Goal: Task Accomplishment & Management: Complete application form

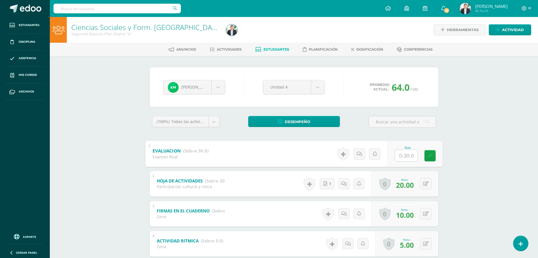
click at [400, 156] on input "text" at bounding box center [406, 155] width 23 height 11
type input "8"
click at [463, 130] on div "Ciencias Sociales y Form. Ciudadana Segundo Básicos Plan Diario "A" Herramienta…" at bounding box center [294, 215] width 488 height 397
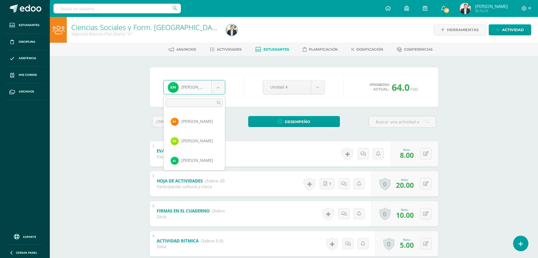
click at [210, 89] on body "Estudiantes Disciplina Asistencia Mis cursos Archivos Soporte Ayuda Reportar un…" at bounding box center [269, 207] width 538 height 414
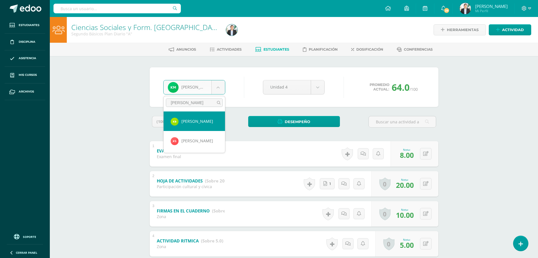
type input "KATER"
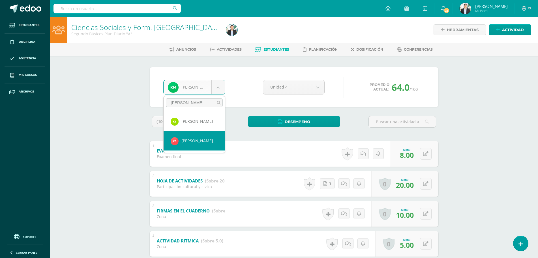
select select "8829"
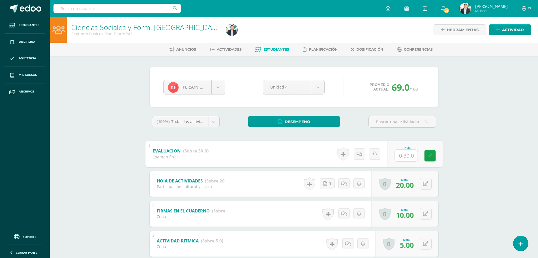
click at [402, 154] on input "text" at bounding box center [406, 155] width 23 height 11
type input "18"
click at [505, 111] on div "Ciencias Sociales y Form. Ciudadana Segundo Básicos Plan Diario "A" Herramienta…" at bounding box center [294, 215] width 488 height 397
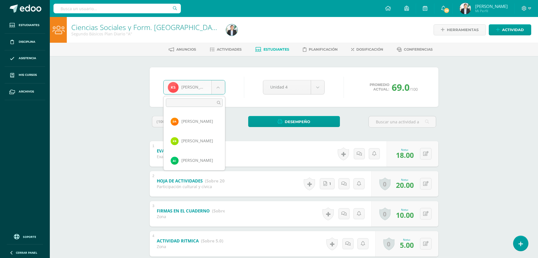
click at [214, 91] on body "Estudiantes Disciplina Asistencia Mis cursos Archivos Soporte Ayuda Reportar un…" at bounding box center [269, 207] width 538 height 414
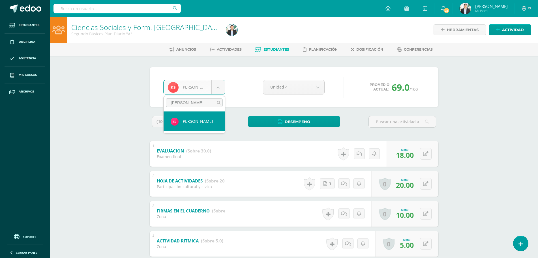
type input "CARLO"
select select "8675"
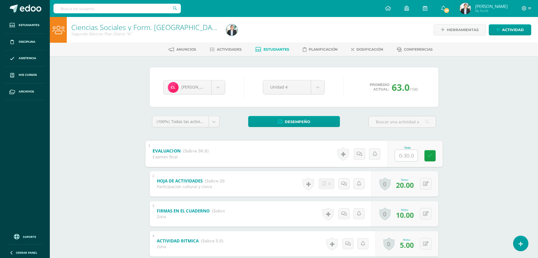
click at [403, 157] on input "text" at bounding box center [406, 155] width 23 height 11
type input "18"
click at [485, 121] on div "Ciencias Sociales y Form. Ciudadana Segundo Básicos Plan Diario "A" Herramienta…" at bounding box center [294, 215] width 488 height 397
click at [220, 87] on body "Estudiantes Disciplina Asistencia Mis cursos Archivos Soporte Ayuda Reportar un…" at bounding box center [269, 207] width 538 height 414
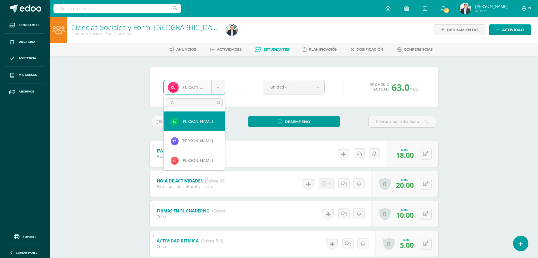
type input "CH"
select select "8051"
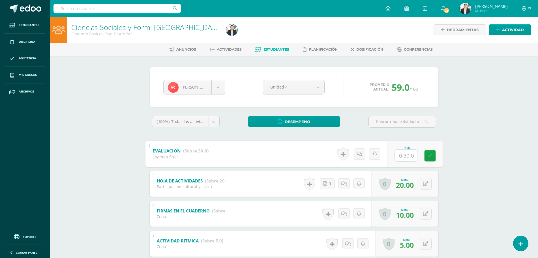
click at [405, 153] on input "text" at bounding box center [406, 155] width 23 height 11
type input "6"
click at [466, 152] on div "Ciencias Sociales y Form. Ciudadana Segundo Básicos Plan Diario "A" Herramienta…" at bounding box center [294, 215] width 488 height 397
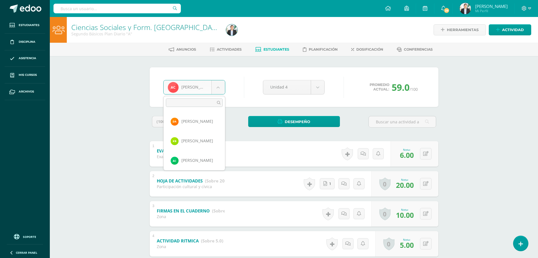
click at [191, 87] on body "Estudiantes Disciplina Asistencia Mis cursos Archivos Soporte Ayuda Reportar un…" at bounding box center [269, 207] width 538 height 414
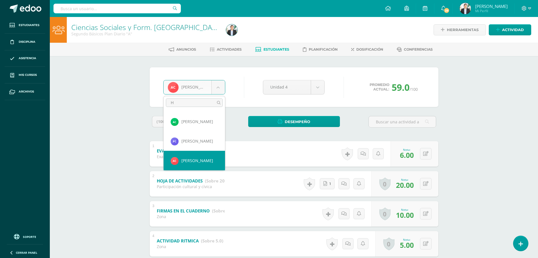
scroll to position [0, 0]
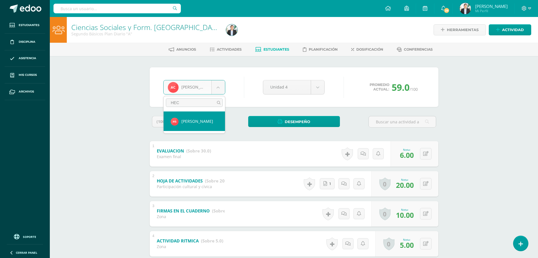
type input "HECT"
select select "8671"
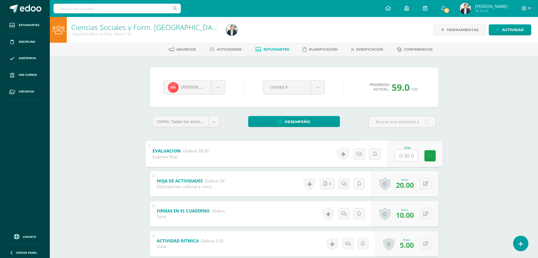
click at [404, 152] on input "text" at bounding box center [406, 155] width 23 height 11
type input "16"
click at [456, 122] on div "Ciencias Sociales y Form. [GEOGRAPHIC_DATA] Segundo Básicos Plan Diario "A" Her…" at bounding box center [294, 215] width 488 height 397
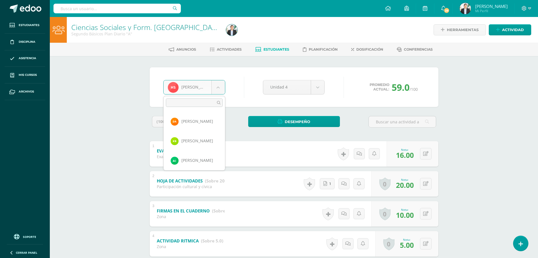
click at [220, 85] on body "Estudiantes Disciplina Asistencia Mis cursos Archivos Soporte Ayuda Reportar un…" at bounding box center [269, 207] width 538 height 414
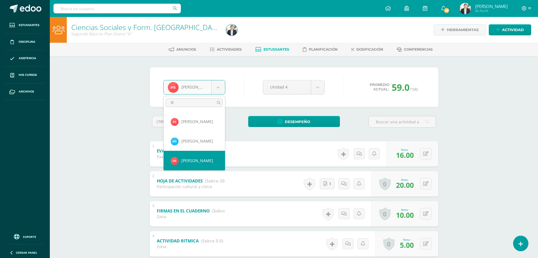
scroll to position [0, 0]
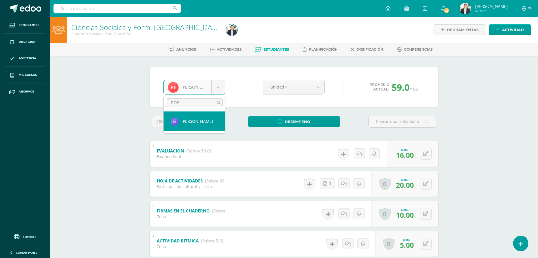
type input "ROSA"
select select "8061"
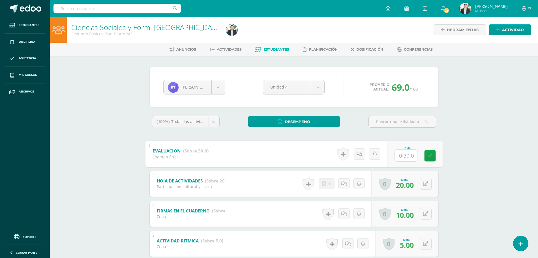
click at [409, 152] on input "text" at bounding box center [406, 155] width 23 height 11
type input "6"
click at [477, 137] on div "Ciencias Sociales y Form. Ciudadana Segundo Básicos Plan Diario "A" Herramienta…" at bounding box center [294, 215] width 488 height 397
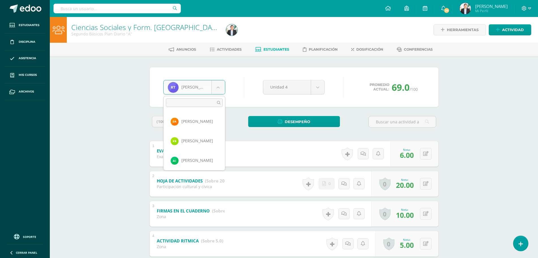
click at [185, 87] on body "Estudiantes Disciplina Asistencia Mis cursos Archivos Soporte Ayuda Reportar un…" at bounding box center [269, 207] width 538 height 414
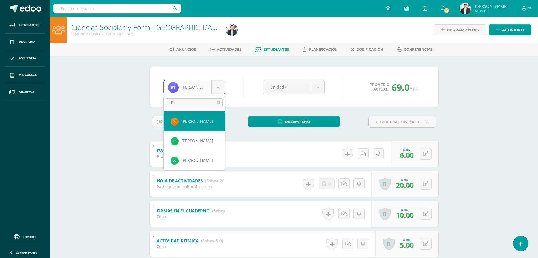
type input "DIL"
select select "8672"
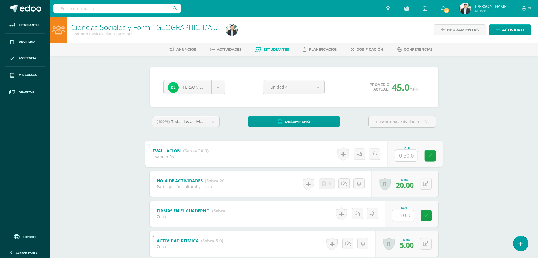
click at [400, 152] on input "text" at bounding box center [406, 155] width 23 height 11
type input "2"
click at [472, 140] on div "Ciencias Sociales y Form. Ciudadana Segundo Básicos Plan Diario "A" Herramienta…" at bounding box center [294, 215] width 488 height 397
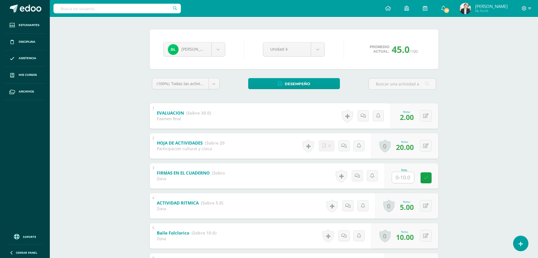
scroll to position [34, 0]
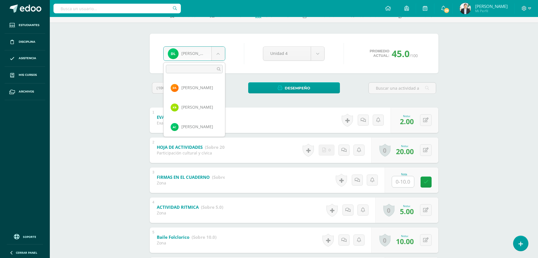
click at [201, 53] on body "Estudiantes Disciplina Asistencia Mis cursos Archivos Soporte Ayuda Reportar un…" at bounding box center [269, 173] width 538 height 414
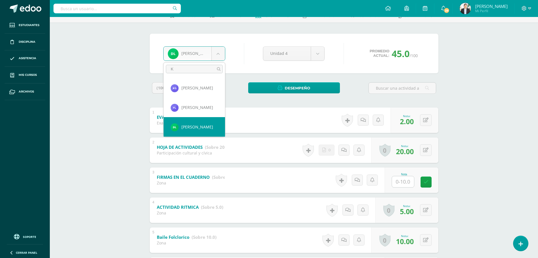
scroll to position [0, 0]
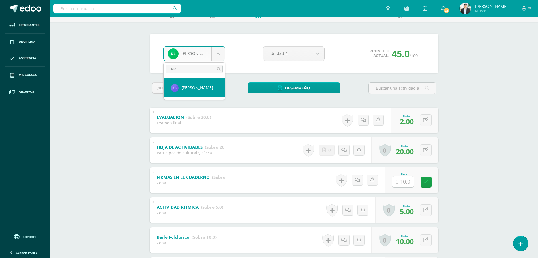
type input "KRIS"
select select "8063"
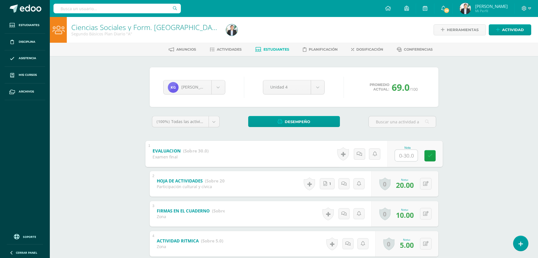
click at [402, 156] on input "text" at bounding box center [406, 155] width 23 height 11
type input "22"
click at [432, 158] on icon at bounding box center [429, 155] width 5 height 5
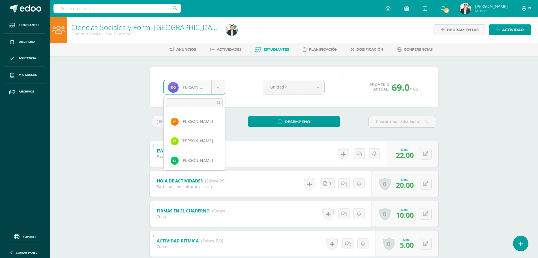
click at [223, 93] on body "Estudiantes Disciplina Asistencia Mis cursos Archivos Soporte Ayuda Reportar un…" at bounding box center [269, 207] width 538 height 414
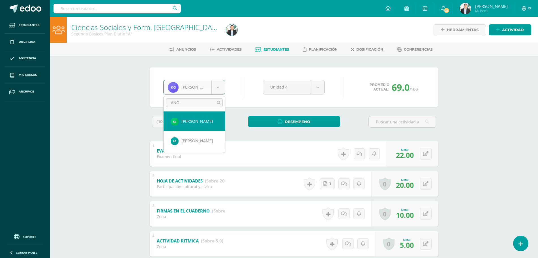
type input "ANGE"
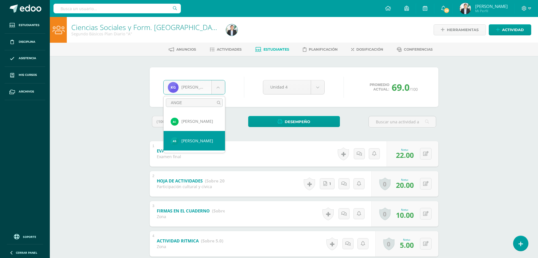
select select "8059"
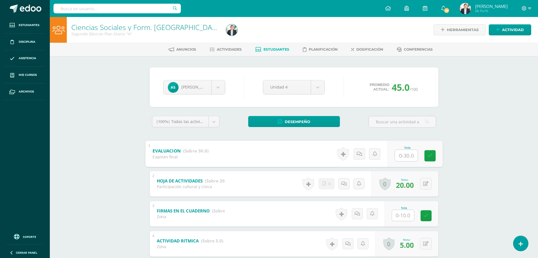
click at [402, 158] on input "text" at bounding box center [406, 155] width 23 height 11
type input "2"
click at [466, 140] on div "Ciencias Sociales y Form. Ciudadana Segundo Básicos Plan Diario "A" Herramienta…" at bounding box center [294, 215] width 488 height 397
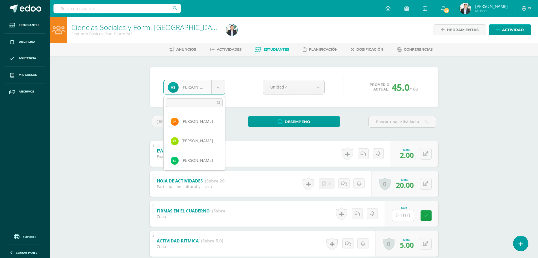
click at [215, 92] on body "Estudiantes Disciplina Asistencia Mis cursos Archivos Soporte Ayuda Reportar un…" at bounding box center [269, 207] width 538 height 414
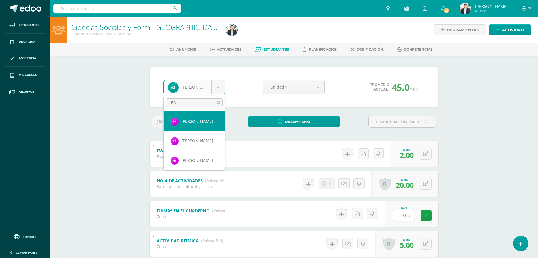
type input "EDW"
select select "8065"
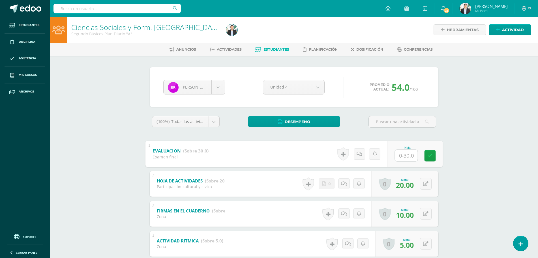
click at [401, 153] on input "text" at bounding box center [406, 155] width 23 height 11
type input "6"
click at [474, 126] on div "Ciencias Sociales y Form. Ciudadana Segundo Básicos Plan Diario "A" Herramienta…" at bounding box center [294, 215] width 488 height 397
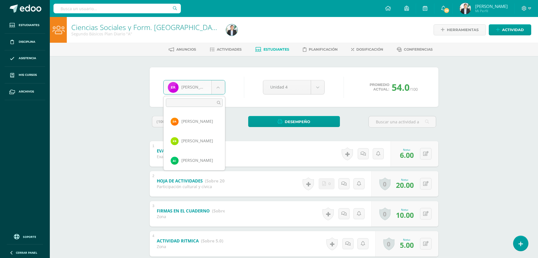
click at [212, 86] on body "Estudiantes Disciplina Asistencia Mis cursos Archivos Soporte Ayuda Reportar un…" at bounding box center [269, 207] width 538 height 414
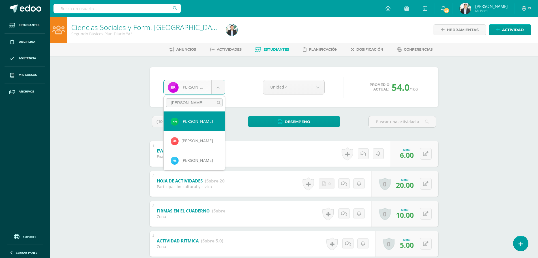
type input "MELI"
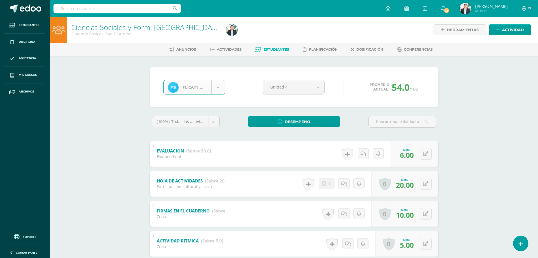
select select "8486"
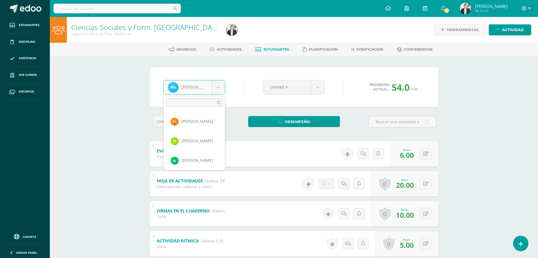
scroll to position [507, 0]
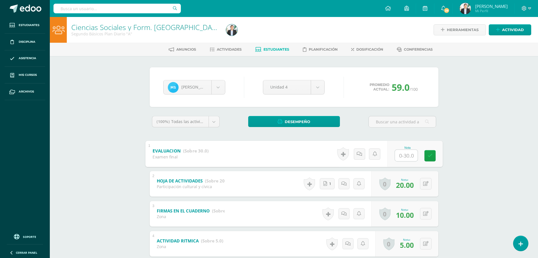
click at [407, 156] on input "text" at bounding box center [406, 155] width 23 height 11
type input "6"
click at [476, 136] on div "Ciencias Sociales y Form. Ciudadana Segundo Básicos Plan Diario "A" Herramienta…" at bounding box center [294, 215] width 488 height 397
click at [196, 90] on body "Estudiantes Disciplina Asistencia Mis cursos Archivos Soporte Ayuda Reportar un…" at bounding box center [269, 207] width 538 height 414
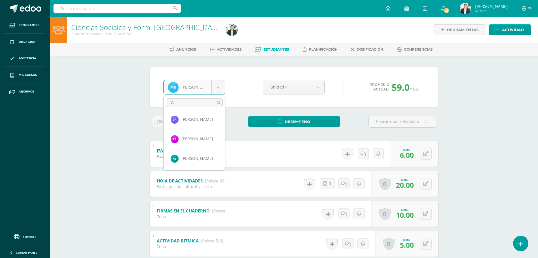
scroll to position [0, 0]
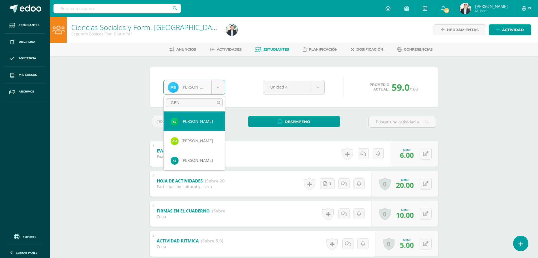
type input "GENE"
select select "8678"
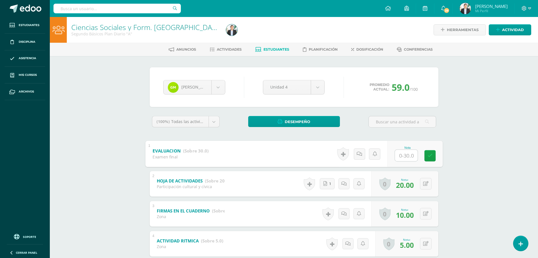
click at [403, 155] on input "text" at bounding box center [406, 155] width 23 height 11
type input "13"
click at [471, 157] on div "Ciencias Sociales y Form. [GEOGRAPHIC_DATA] Segundo Básicos Plan Diario "A" Her…" at bounding box center [294, 215] width 488 height 397
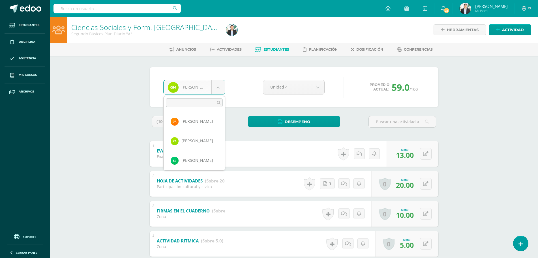
click at [202, 83] on body "Estudiantes Disciplina Asistencia Mis cursos Archivos Soporte Ayuda Reportar un…" at bounding box center [269, 207] width 538 height 414
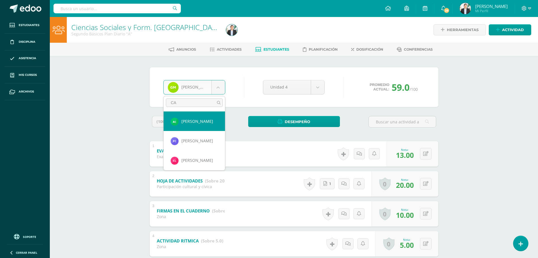
type input "CAR"
select select "8673"
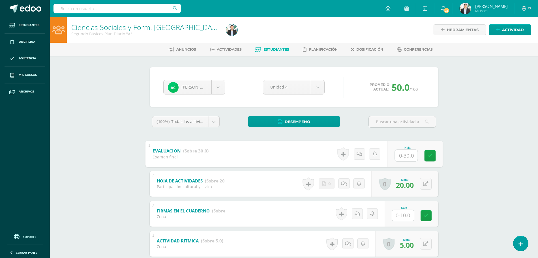
click at [400, 151] on input "text" at bounding box center [406, 155] width 23 height 11
type input "10"
click at [463, 144] on div "Ciencias Sociales y Form. Ciudadana Segundo Básicos Plan Diario "A" Herramienta…" at bounding box center [294, 215] width 488 height 397
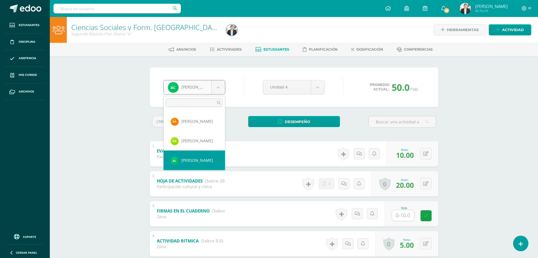
click at [214, 85] on body "Estudiantes Disciplina Asistencia Mis cursos Archivos Soporte Ayuda Reportar un…" at bounding box center [269, 207] width 538 height 414
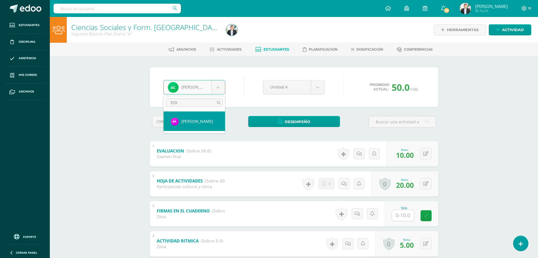
type input "EDIS"
select select "8547"
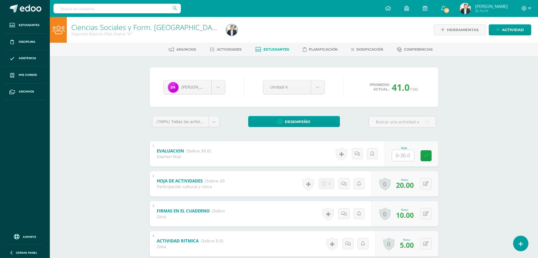
click at [404, 157] on input "text" at bounding box center [403, 155] width 22 height 11
type input "1"
click at [476, 132] on div "Ciencias Sociales y Form. Ciudadana Segundo Básicos Plan Diario "A" Herramienta…" at bounding box center [294, 215] width 488 height 397
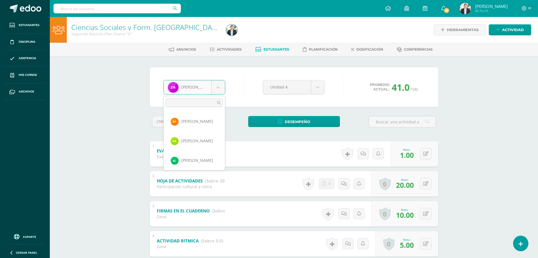
click at [219, 91] on body "Estudiantes Disciplina Asistencia Mis cursos Archivos Soporte Ayuda Reportar un…" at bounding box center [269, 207] width 538 height 414
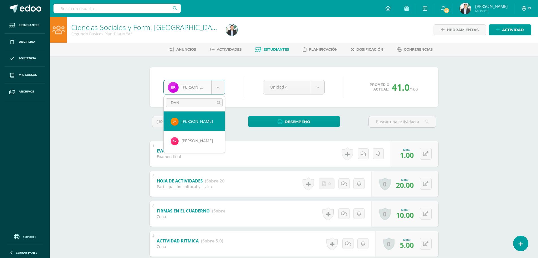
type input "DANA"
select select "8680"
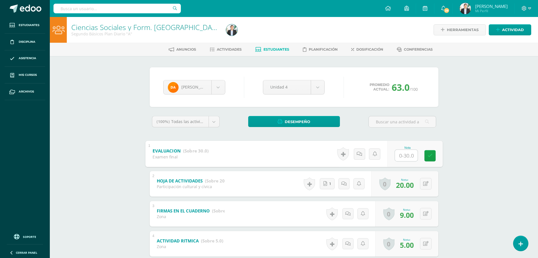
click at [407, 154] on input "text" at bounding box center [406, 155] width 23 height 11
type input "14"
click at [521, 139] on div "Ciencias Sociales y Form. [GEOGRAPHIC_DATA] Segundo Básicos Plan Diario "A" Her…" at bounding box center [294, 215] width 488 height 397
click at [216, 91] on body "Estudiantes Disciplina Asistencia Mis cursos Archivos Soporte Ayuda Reportar un…" at bounding box center [269, 207] width 538 height 414
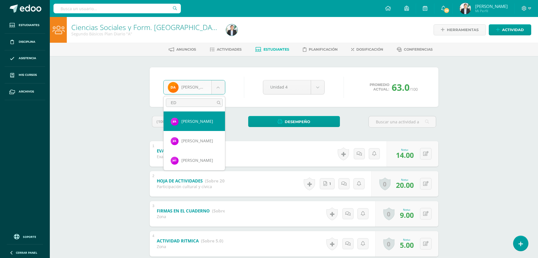
type input "E"
type input "BARRE"
select select "8058"
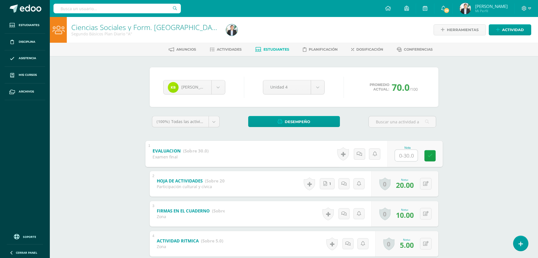
click at [403, 159] on input "text" at bounding box center [406, 155] width 23 height 11
type input "30"
click at [471, 122] on div "Ciencias Sociales y Form. Ciudadana Segundo Básicos Plan Diario "A" Herramienta…" at bounding box center [294, 215] width 488 height 397
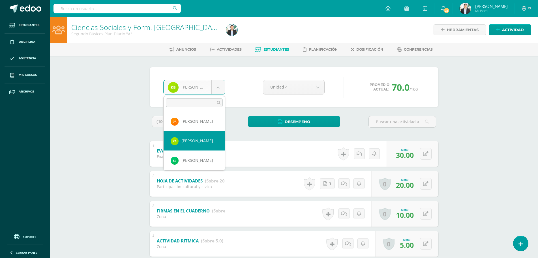
click at [212, 86] on body "Estudiantes Disciplina Asistencia Mis cursos Archivos Soporte Ayuda Reportar un…" at bounding box center [269, 207] width 538 height 414
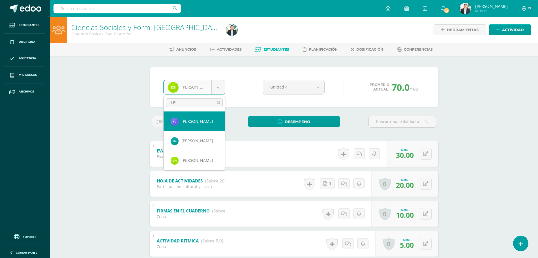
type input "LEI"
select select "8060"
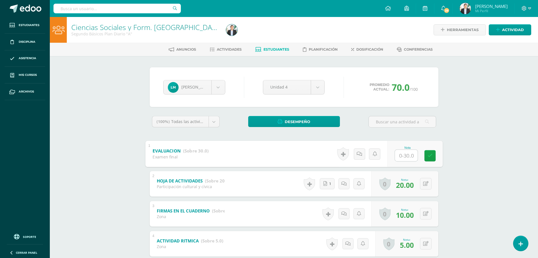
click at [409, 155] on input "text" at bounding box center [406, 155] width 23 height 11
type input "30"
click at [477, 129] on div "Ciencias Sociales y Form. [GEOGRAPHIC_DATA] Segundo Básicos Plan Diario "A" Her…" at bounding box center [294, 215] width 488 height 397
